Goal: Information Seeking & Learning: Learn about a topic

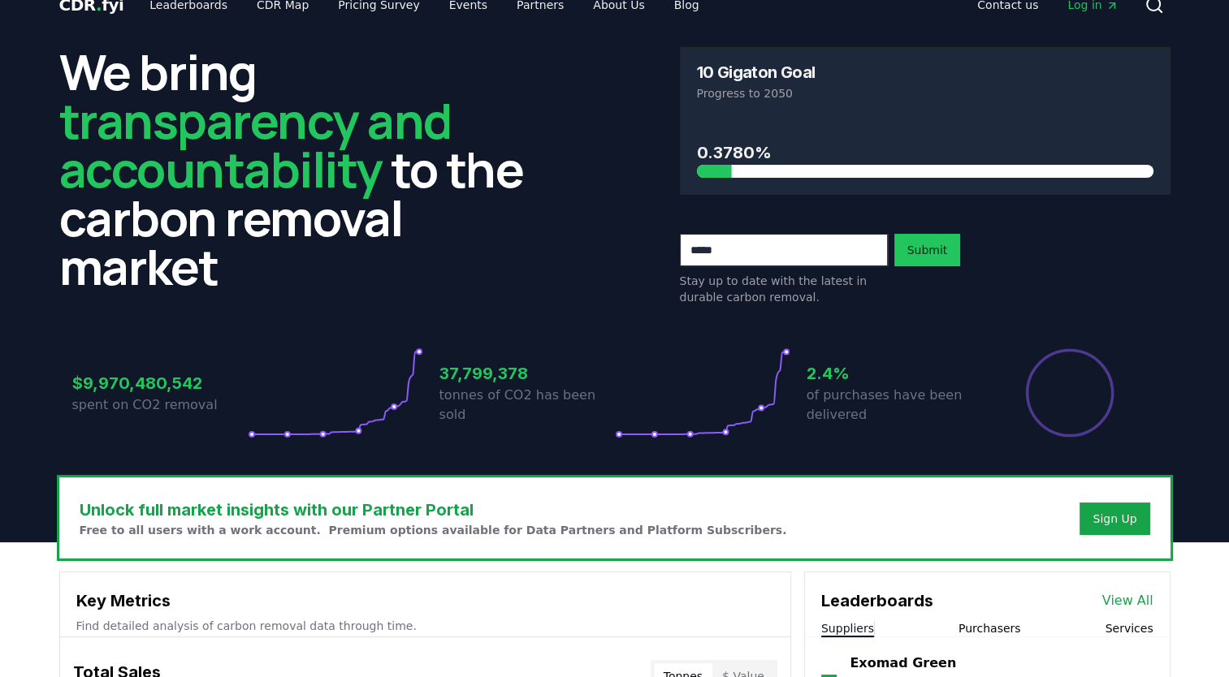
scroll to position [23, 0]
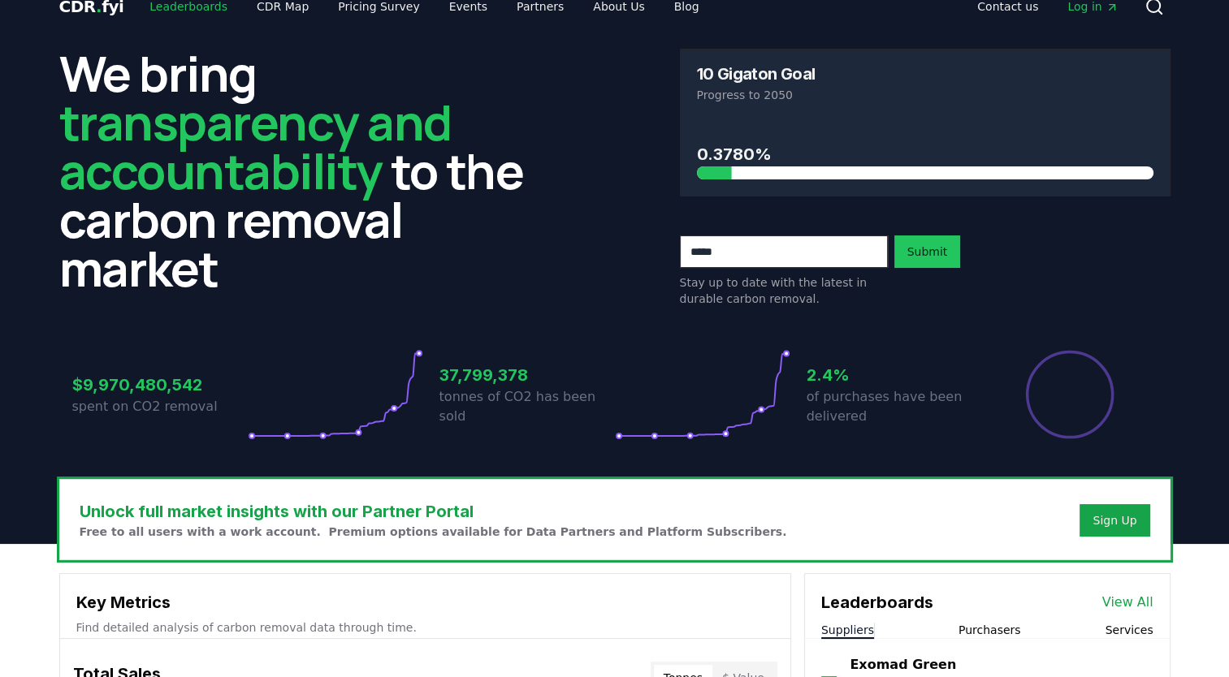
click at [202, 6] on link "Leaderboards" at bounding box center [188, 6] width 104 height 29
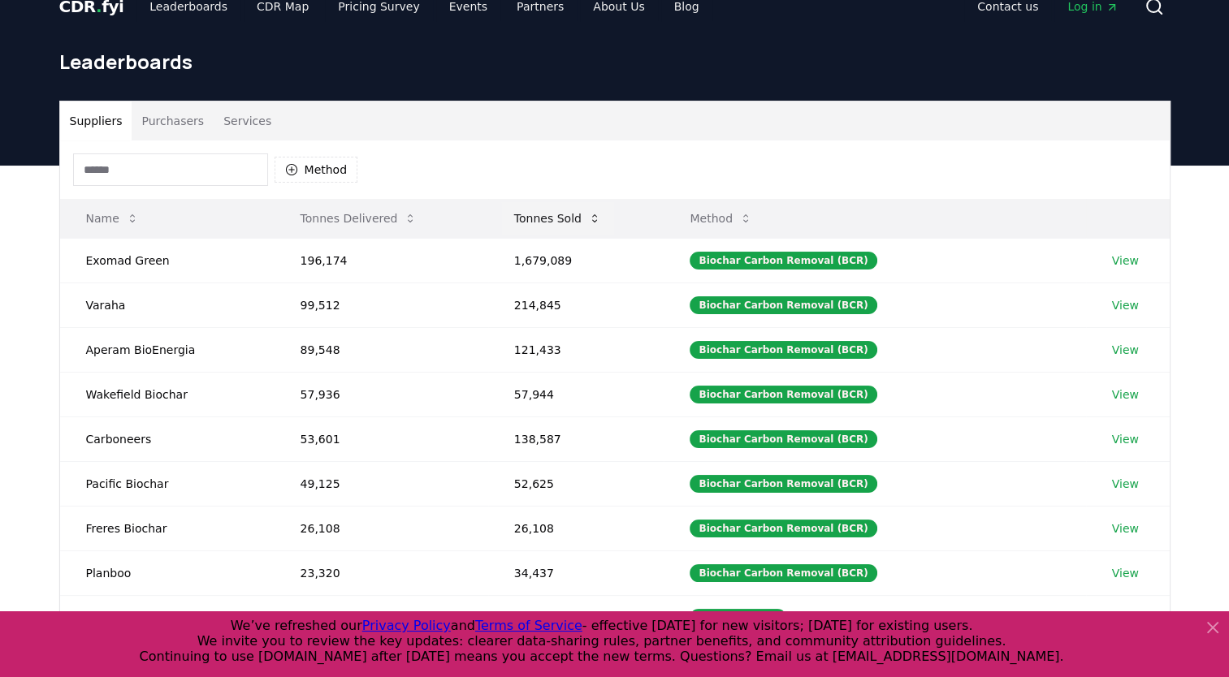
click at [539, 222] on button "Tonnes Sold" at bounding box center [557, 218] width 113 height 32
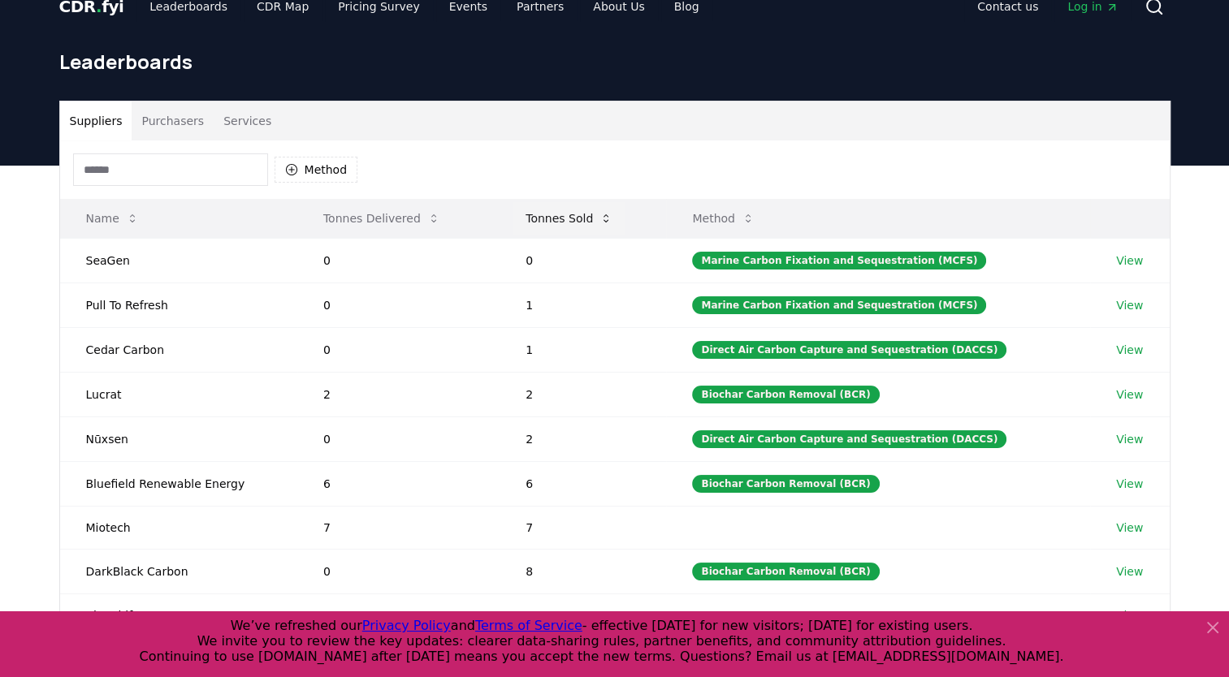
click at [539, 222] on button "Tonnes Sold" at bounding box center [569, 218] width 113 height 32
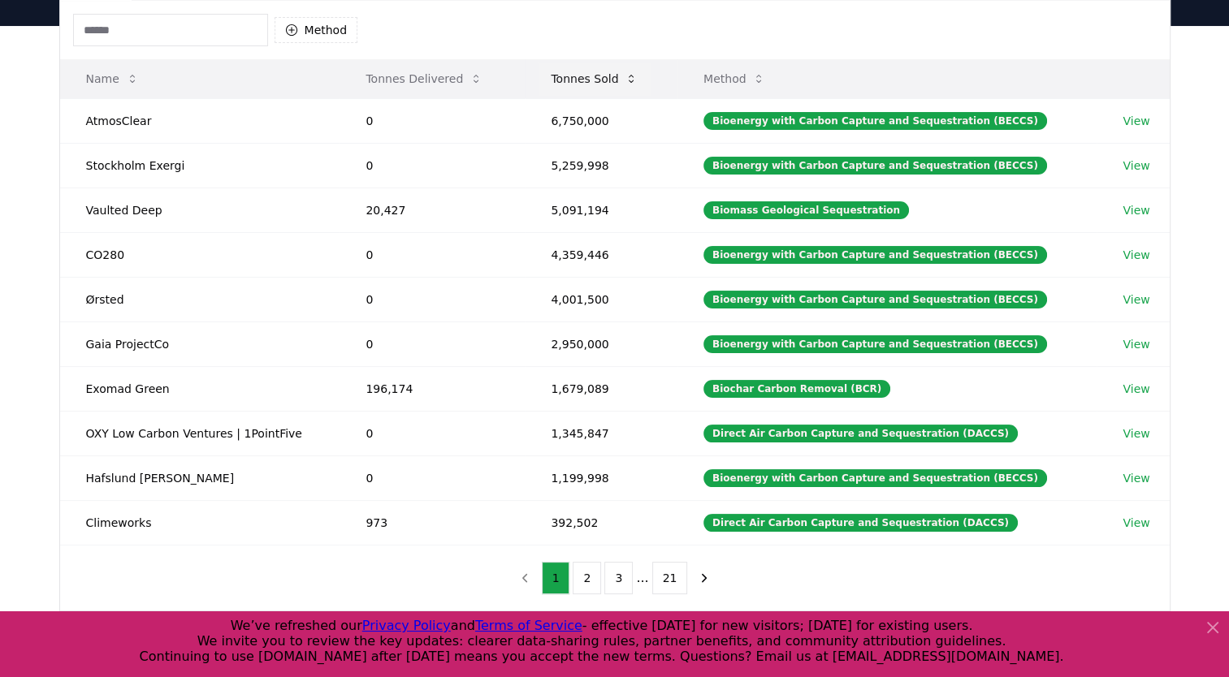
scroll to position [165, 0]
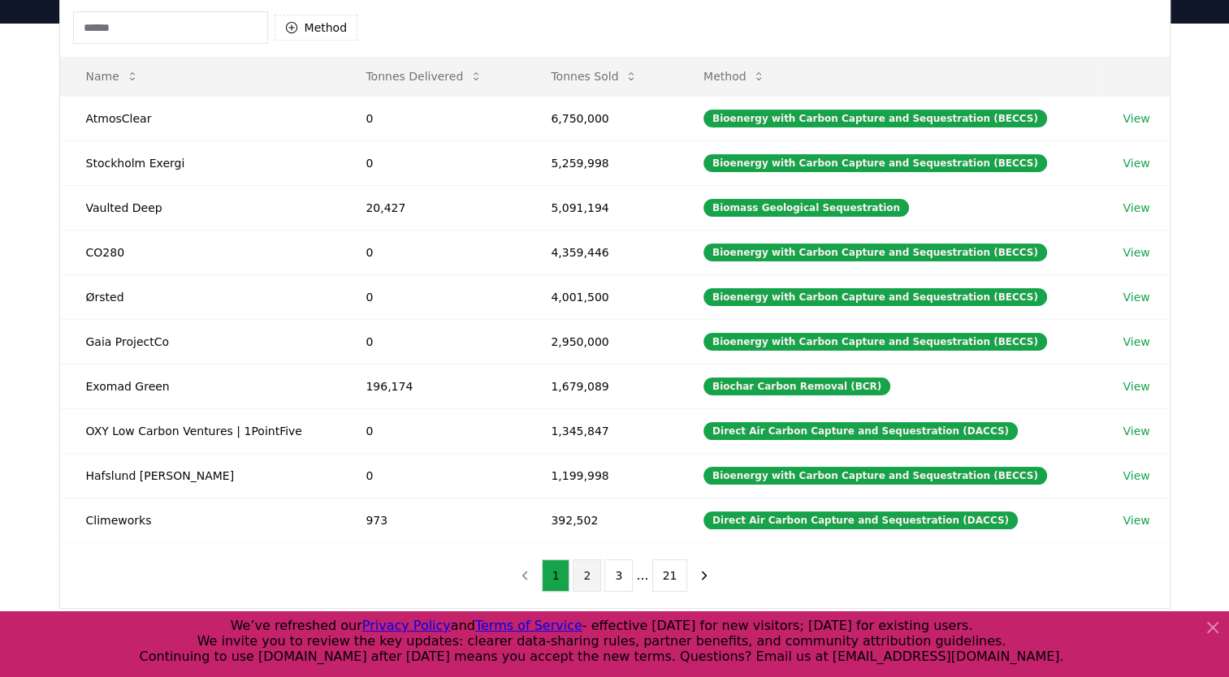
click at [593, 565] on button "2" at bounding box center [587, 576] width 28 height 32
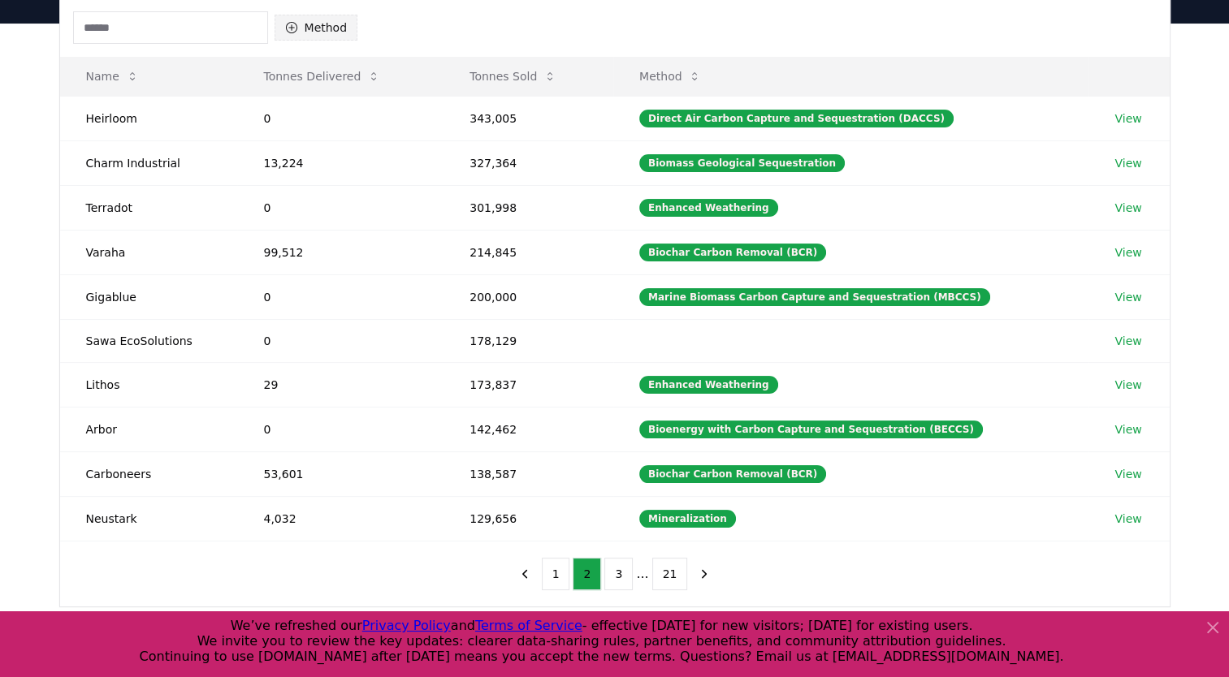
click at [318, 26] on button "Method" at bounding box center [317, 28] width 84 height 26
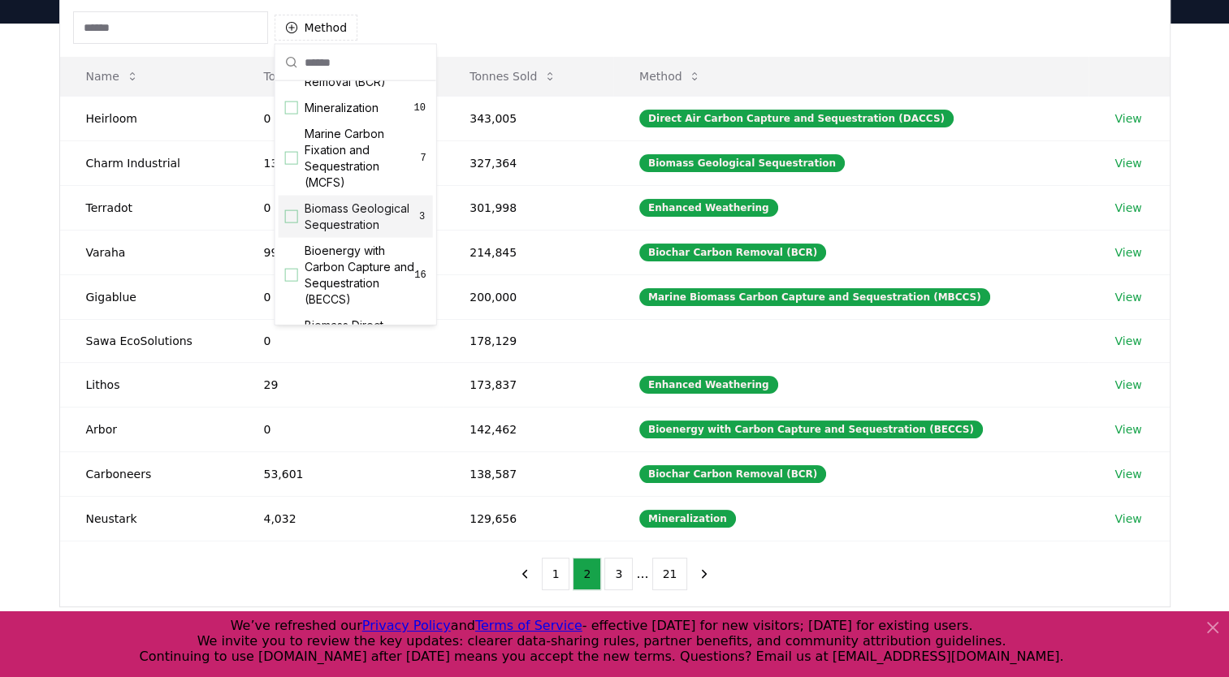
scroll to position [36, 0]
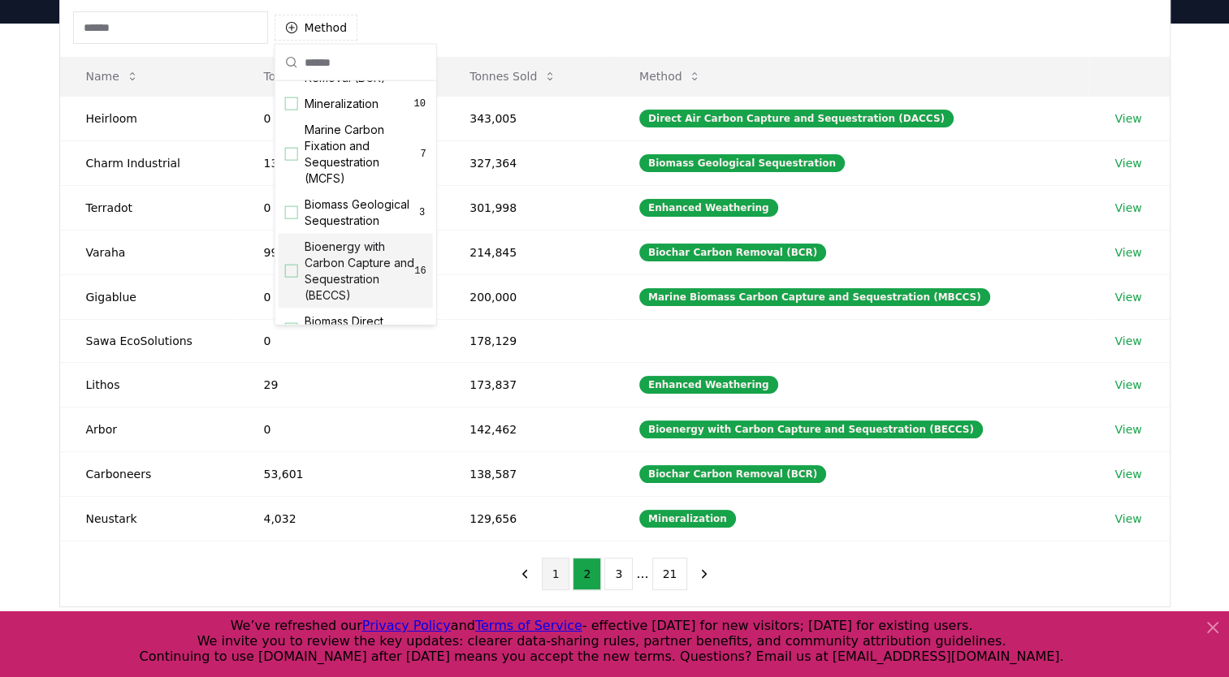
click at [558, 565] on button "1" at bounding box center [556, 574] width 28 height 32
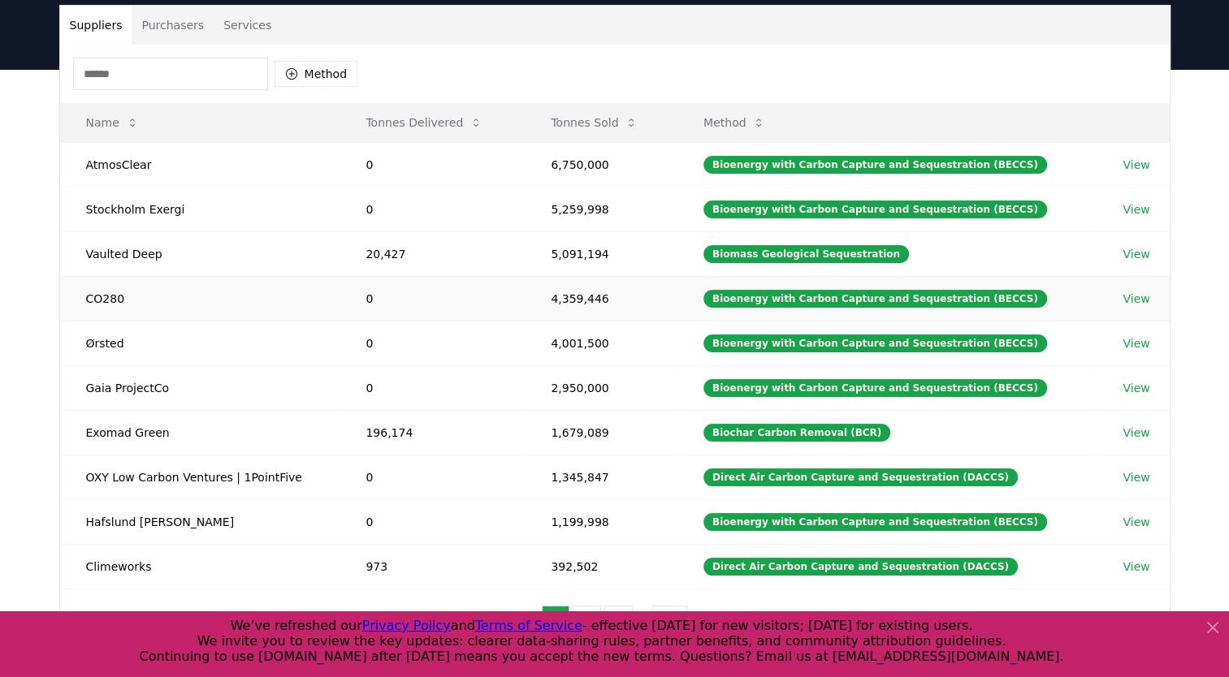
scroll to position [117, 0]
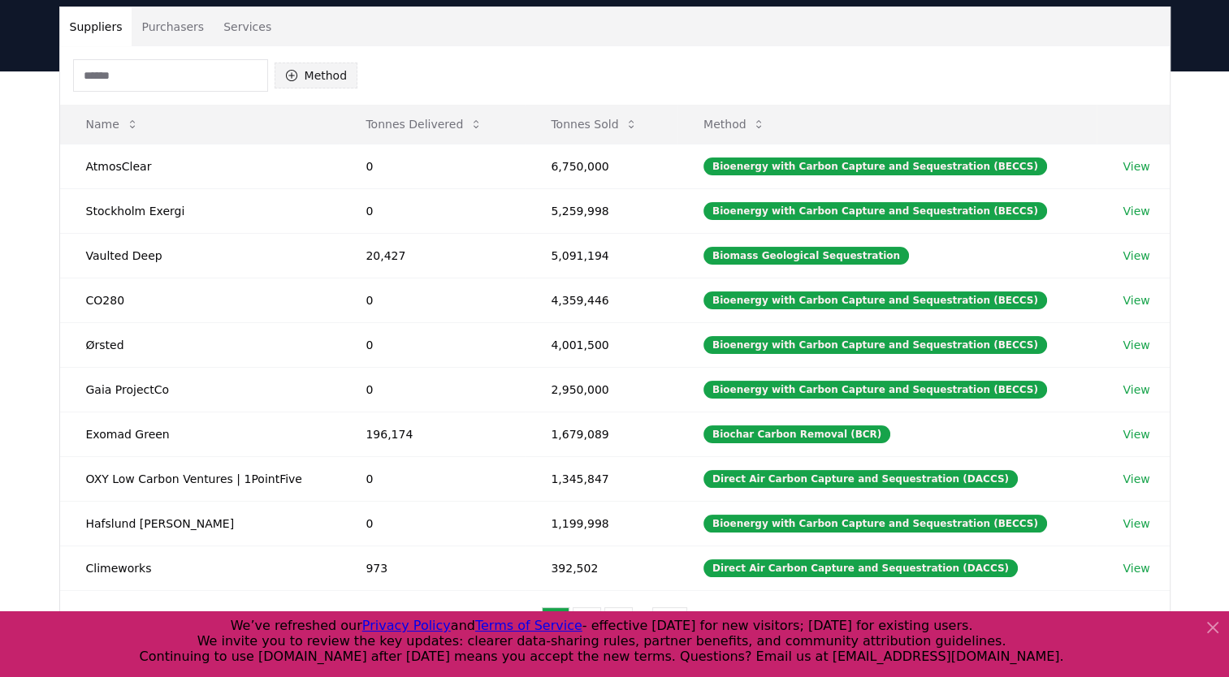
click at [317, 63] on button "Method" at bounding box center [317, 76] width 84 height 26
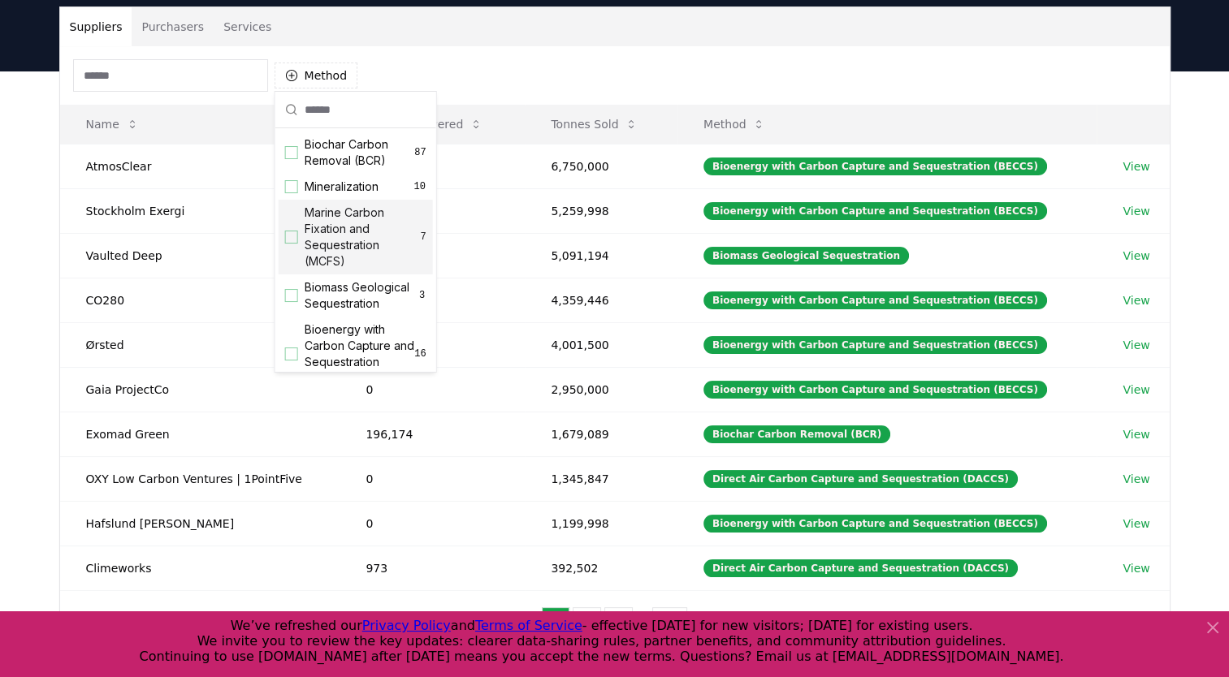
scroll to position [93, 0]
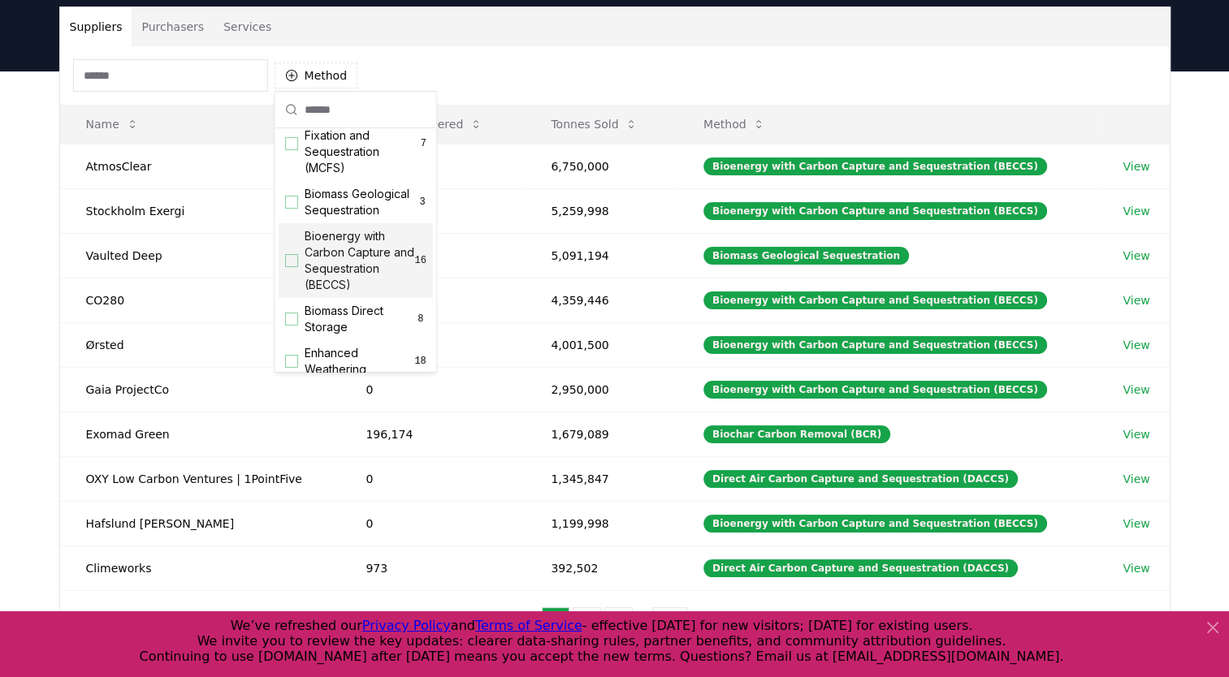
click at [351, 278] on span "Bioenergy with Carbon Capture and Sequestration (BECCS)" at bounding box center [360, 260] width 110 height 65
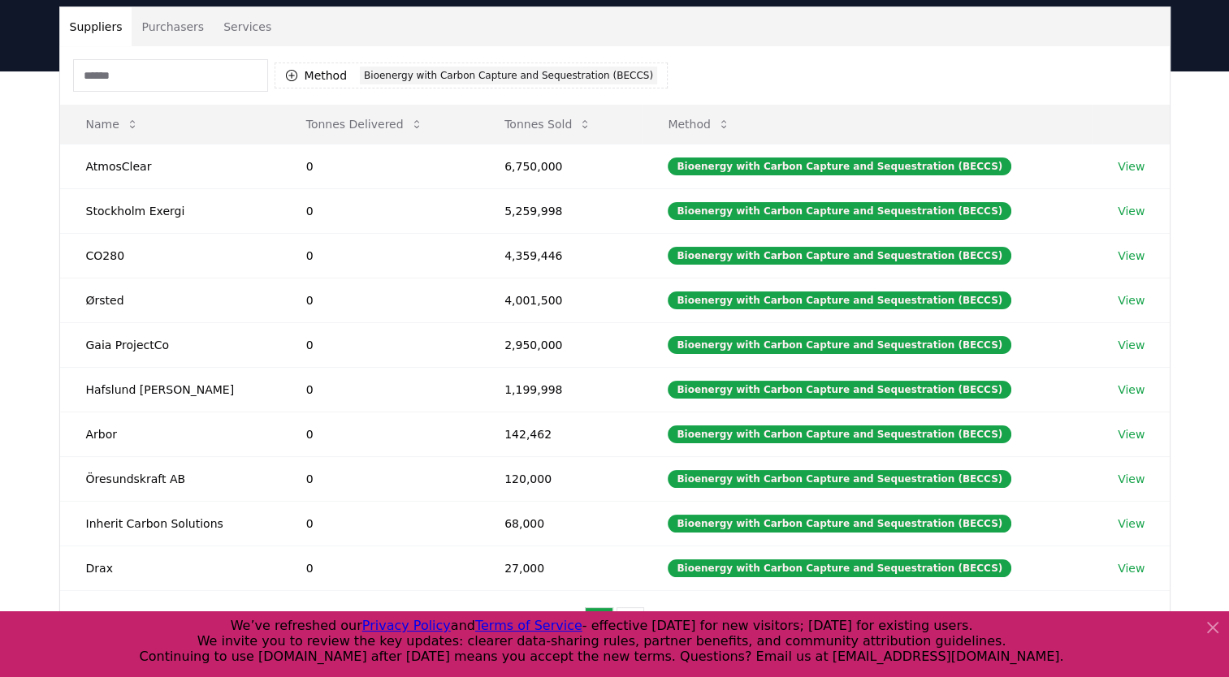
click at [725, 65] on div "Method 1 Bioenergy with Carbon Capture and Sequestration (BECCS)" at bounding box center [615, 75] width 1110 height 58
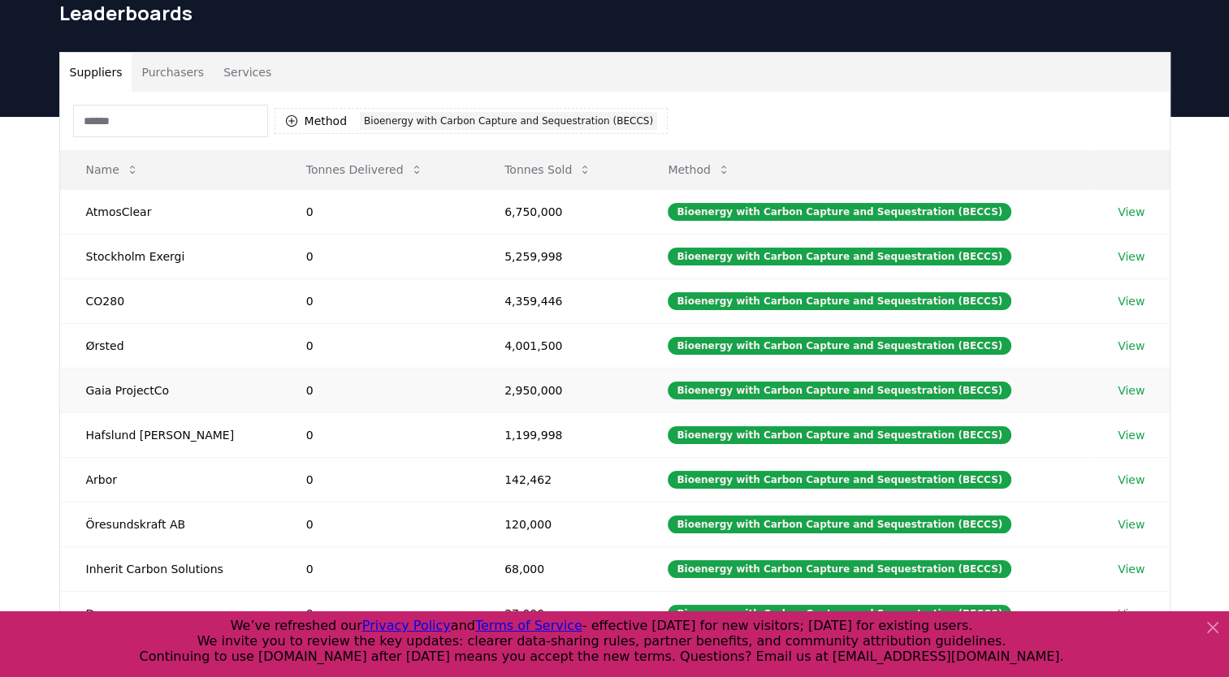
scroll to position [67, 0]
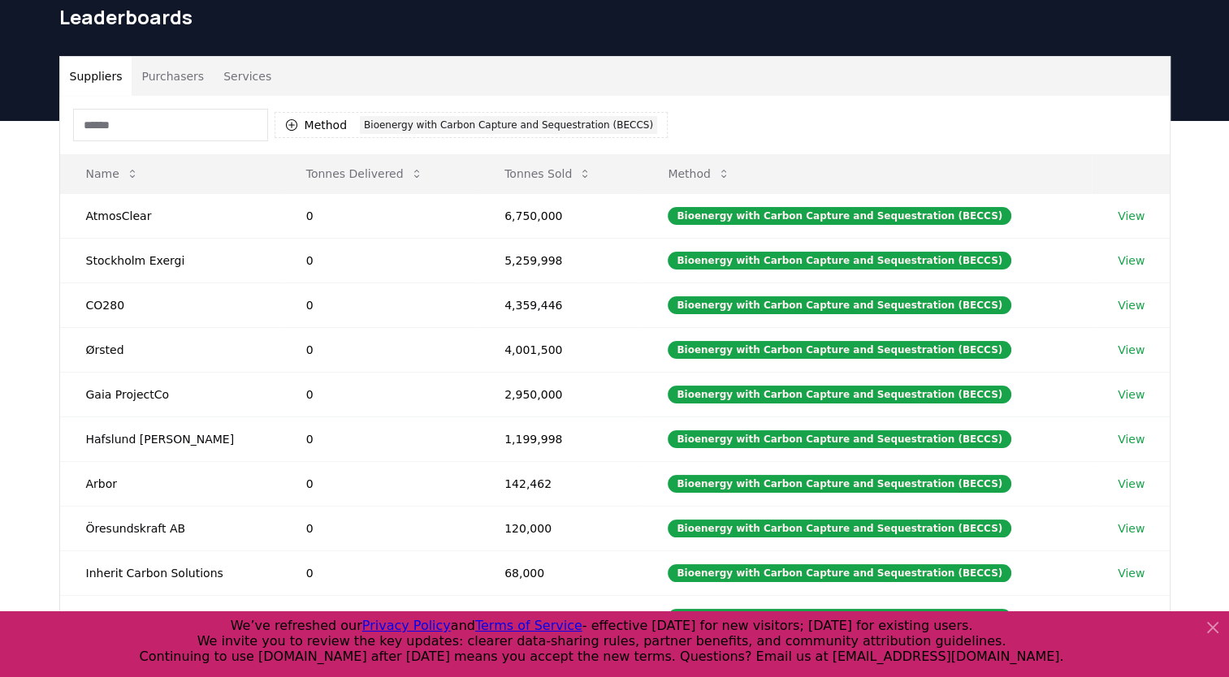
click at [731, 132] on div "Method 1 Bioenergy with Carbon Capture and Sequestration (BECCS)" at bounding box center [615, 125] width 1110 height 58
click at [1218, 622] on icon at bounding box center [1212, 627] width 19 height 19
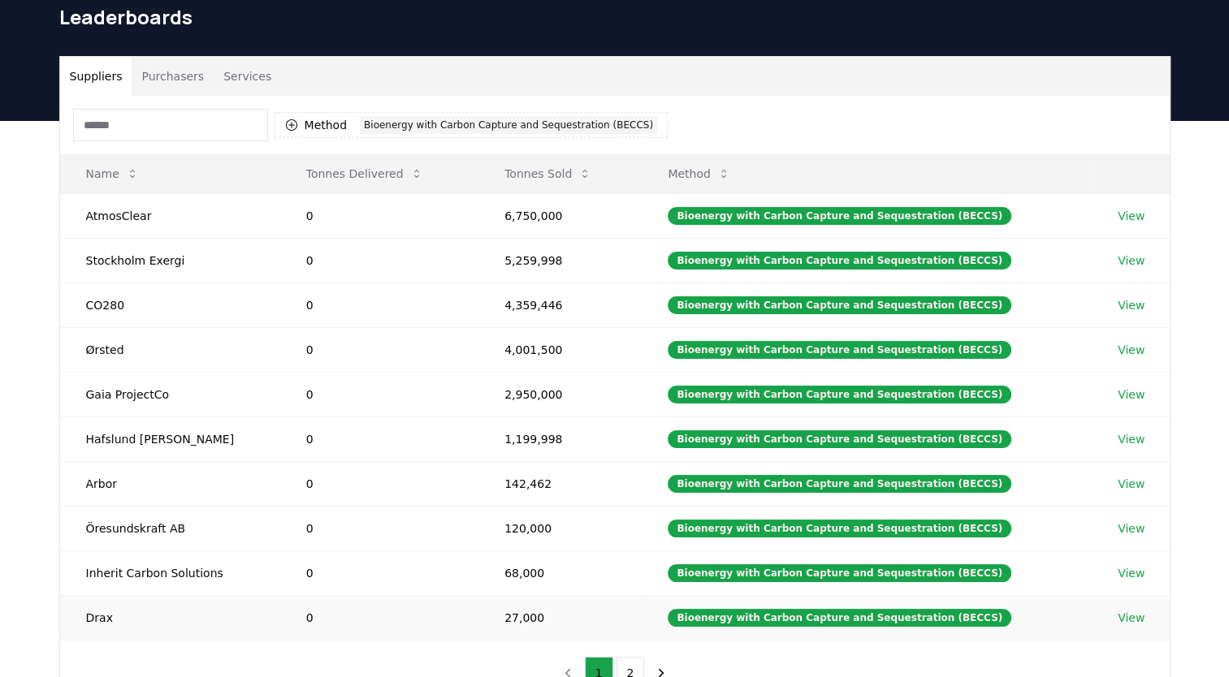
scroll to position [107, 0]
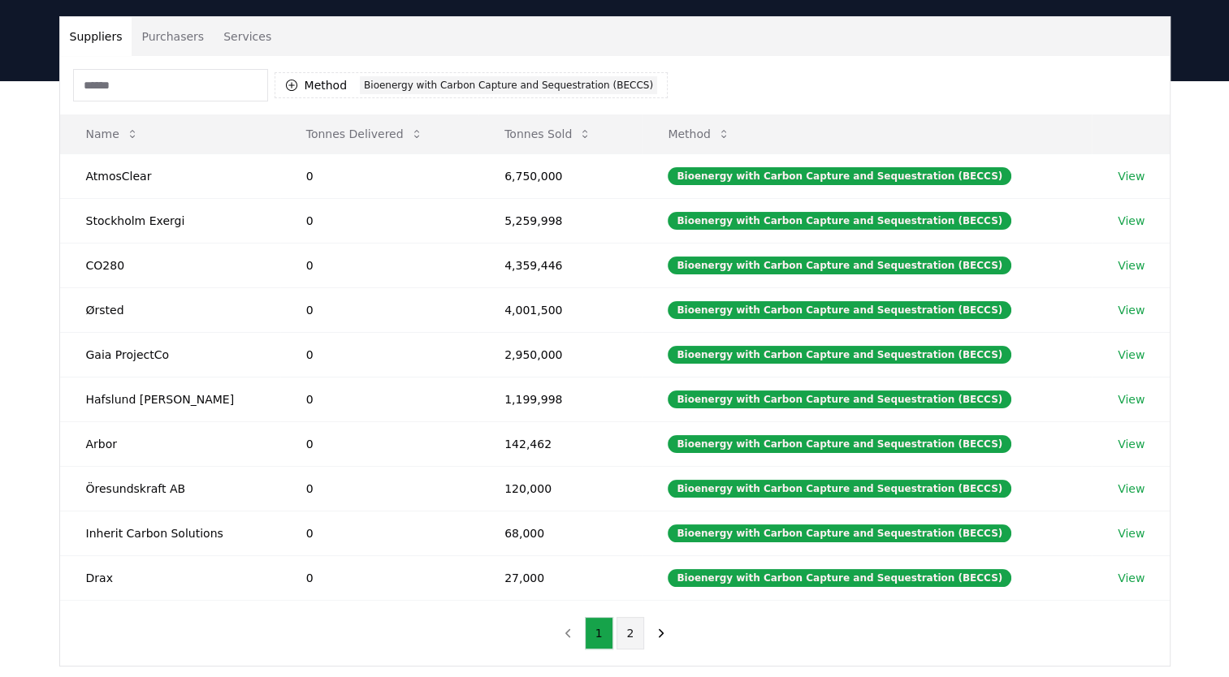
click at [624, 629] on button "2" at bounding box center [631, 633] width 28 height 32
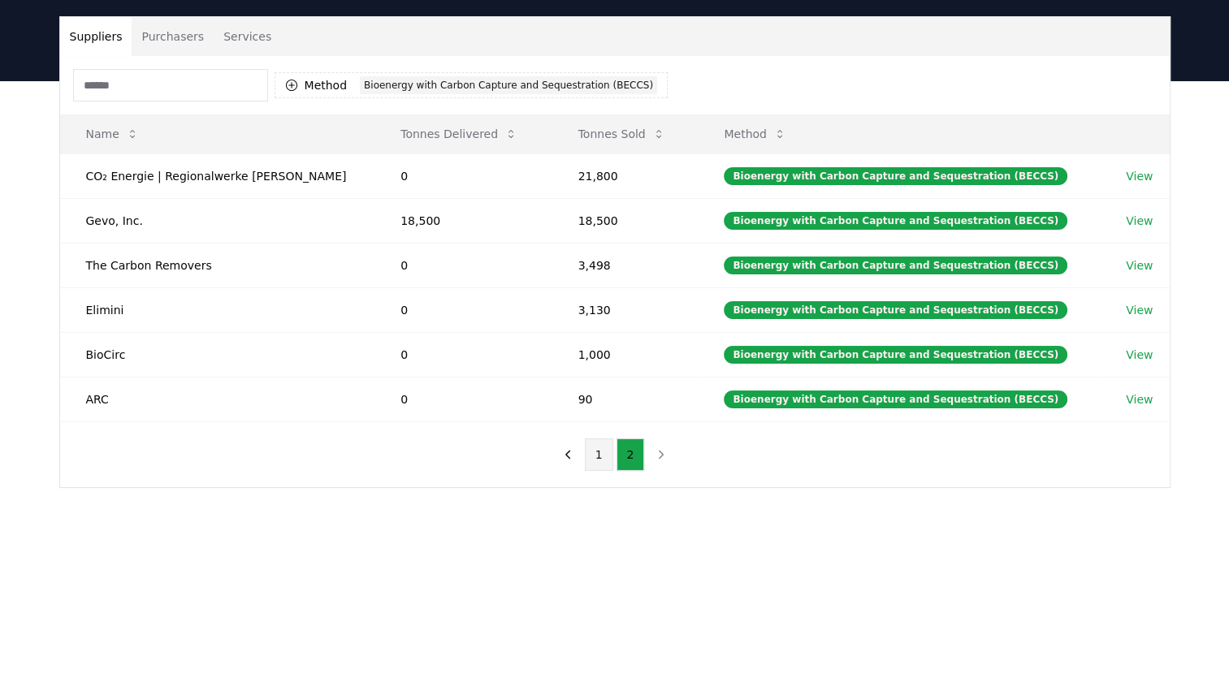
click at [593, 465] on button "1" at bounding box center [599, 455] width 28 height 32
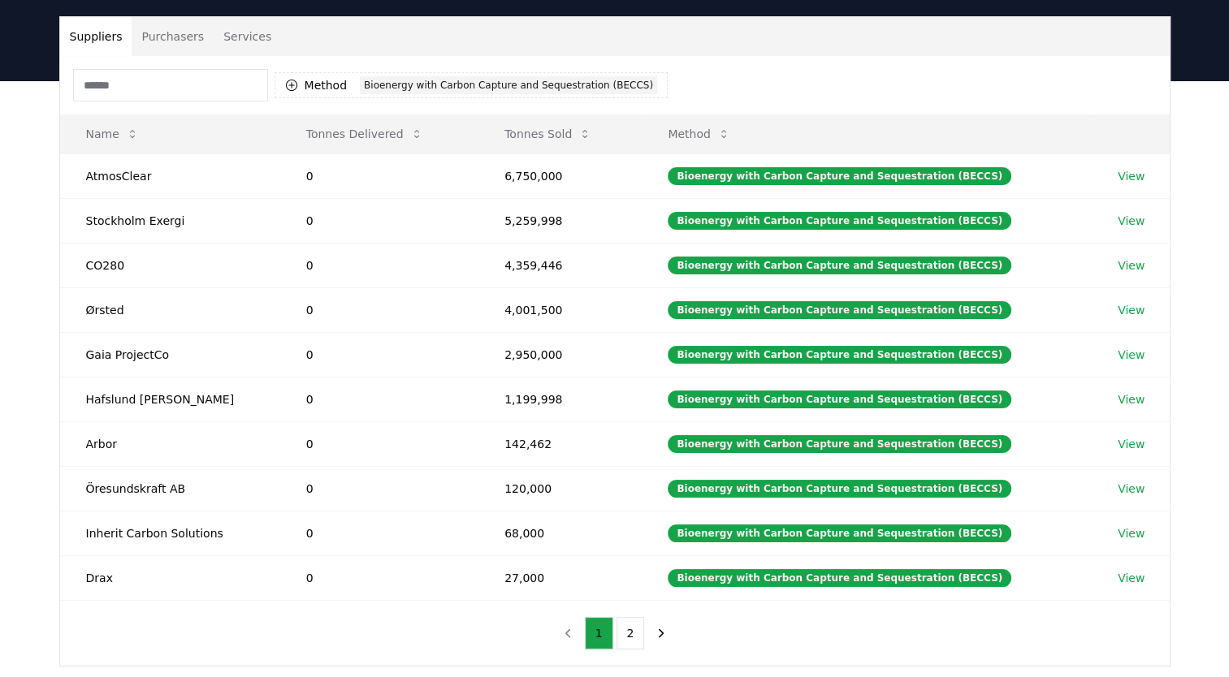
click at [495, 624] on div "Method 1 Bioenergy with Carbon Capture and Sequestration (BECCS) Name Tonnes De…" at bounding box center [615, 361] width 1110 height 610
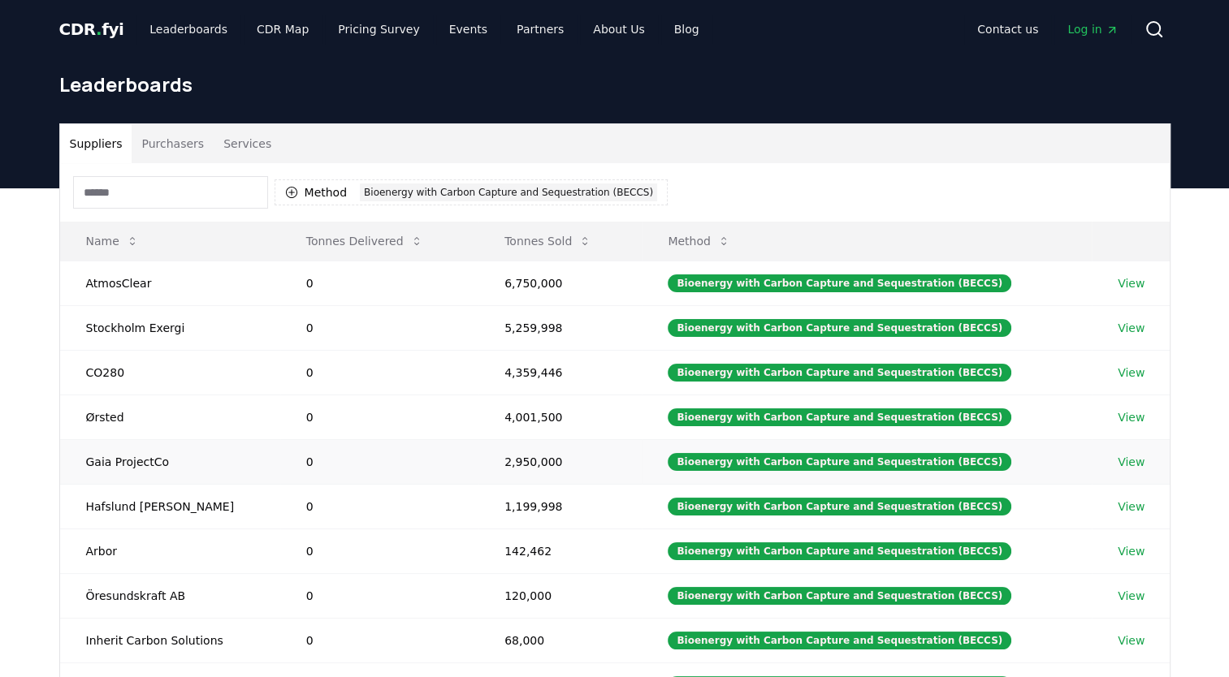
scroll to position [220, 0]
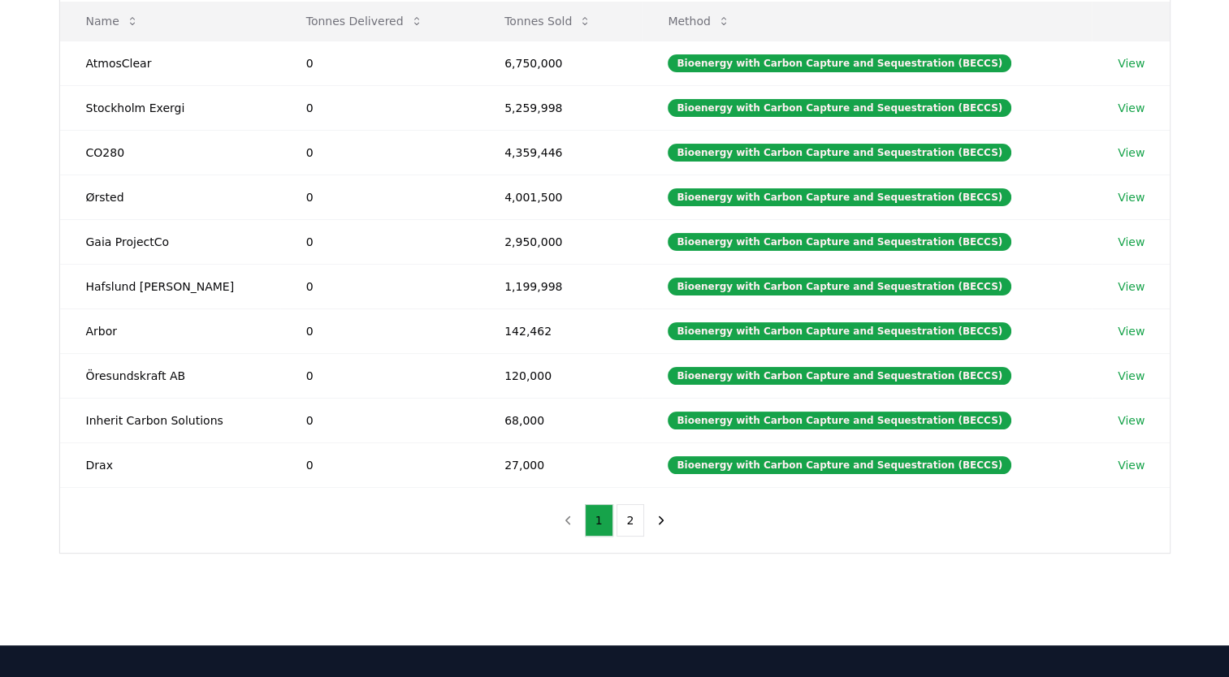
click at [309, 584] on div "Suppliers Purchasers Services Method 1 Bioenergy with Carbon Capture and Seques…" at bounding box center [614, 293] width 1229 height 651
click at [501, 549] on div "Method 1 Bioenergy with Carbon Capture and Sequestration (BECCS) Name Tonnes De…" at bounding box center [615, 248] width 1110 height 610
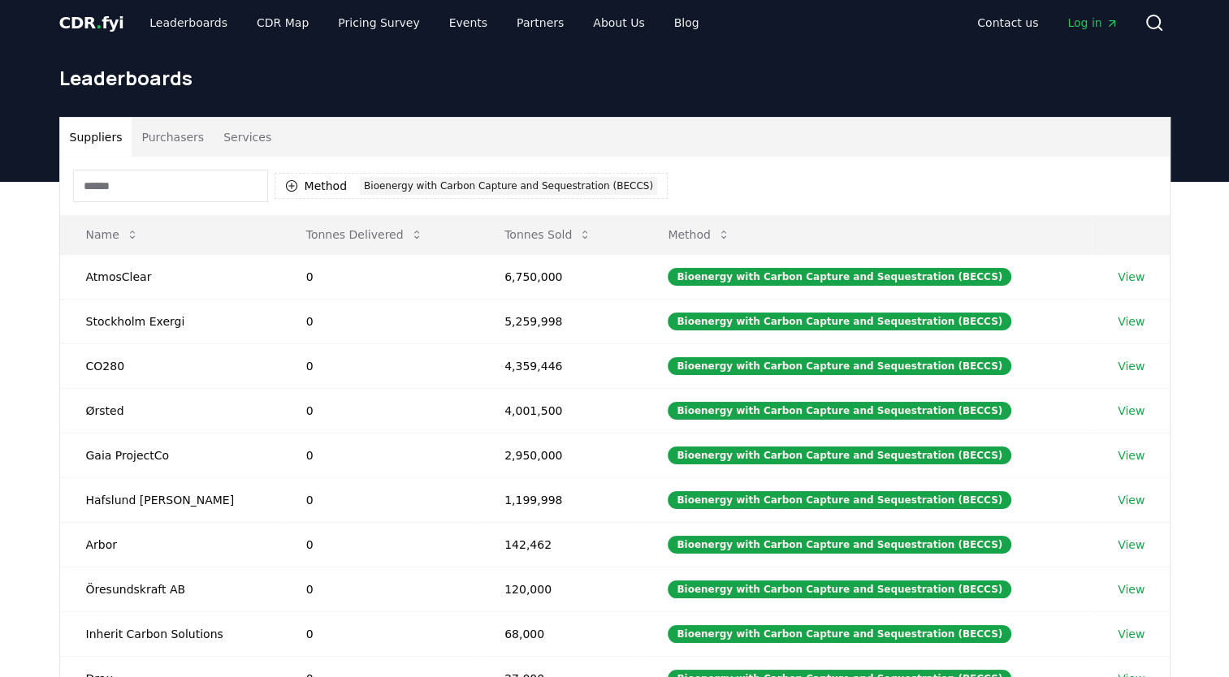
scroll to position [0, 0]
